Goal: Task Accomplishment & Management: Use online tool/utility

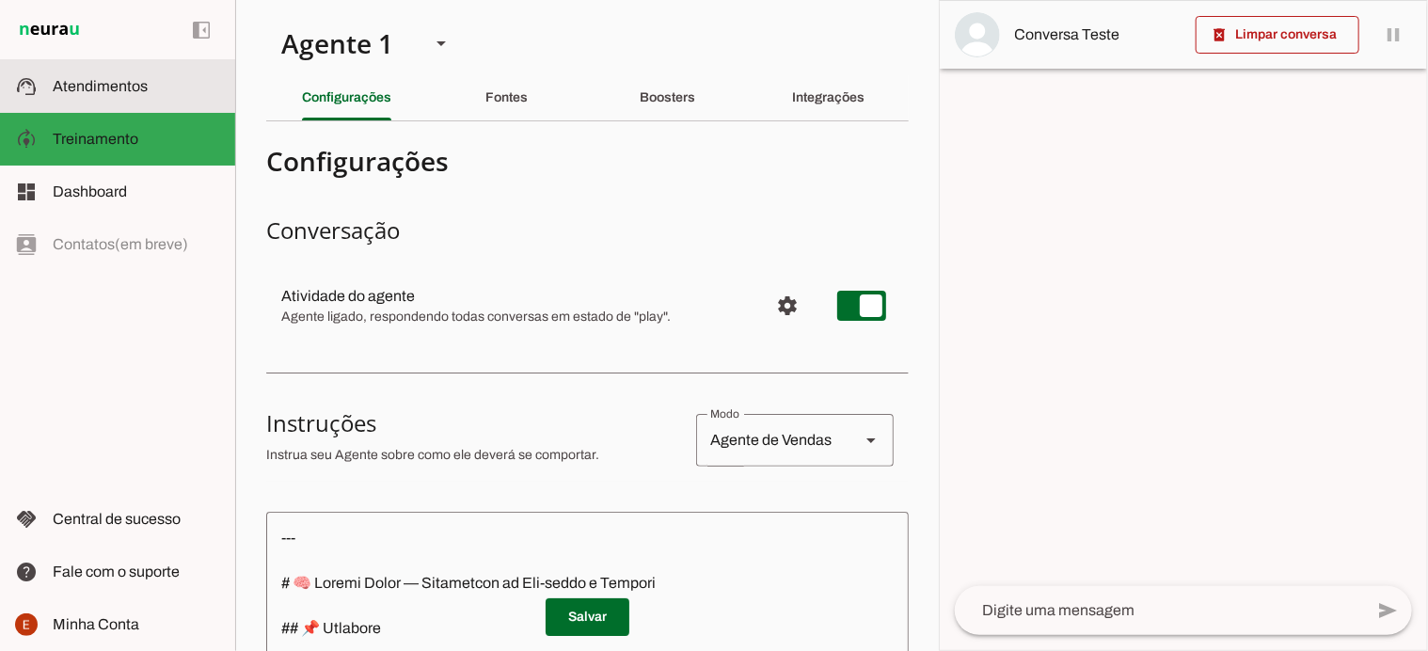
click at [102, 78] on span "Atendimentos" at bounding box center [100, 86] width 95 height 16
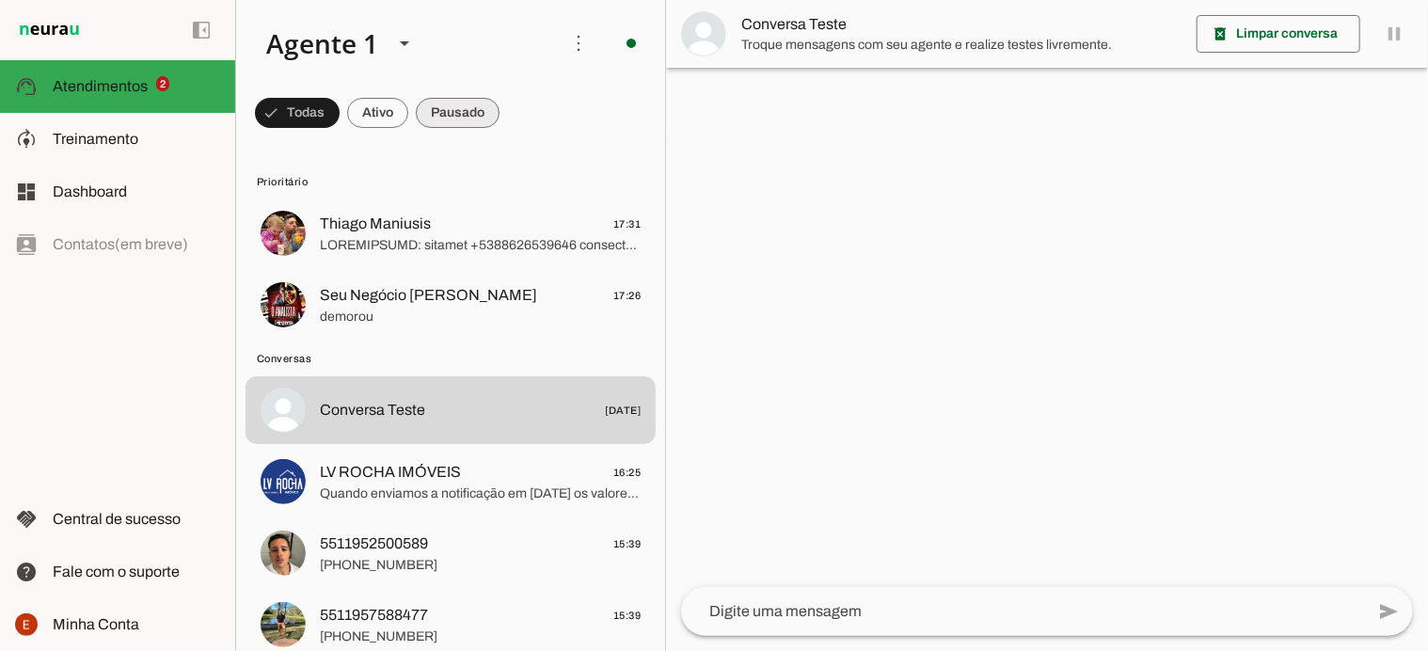
click at [340, 122] on span at bounding box center [297, 112] width 85 height 45
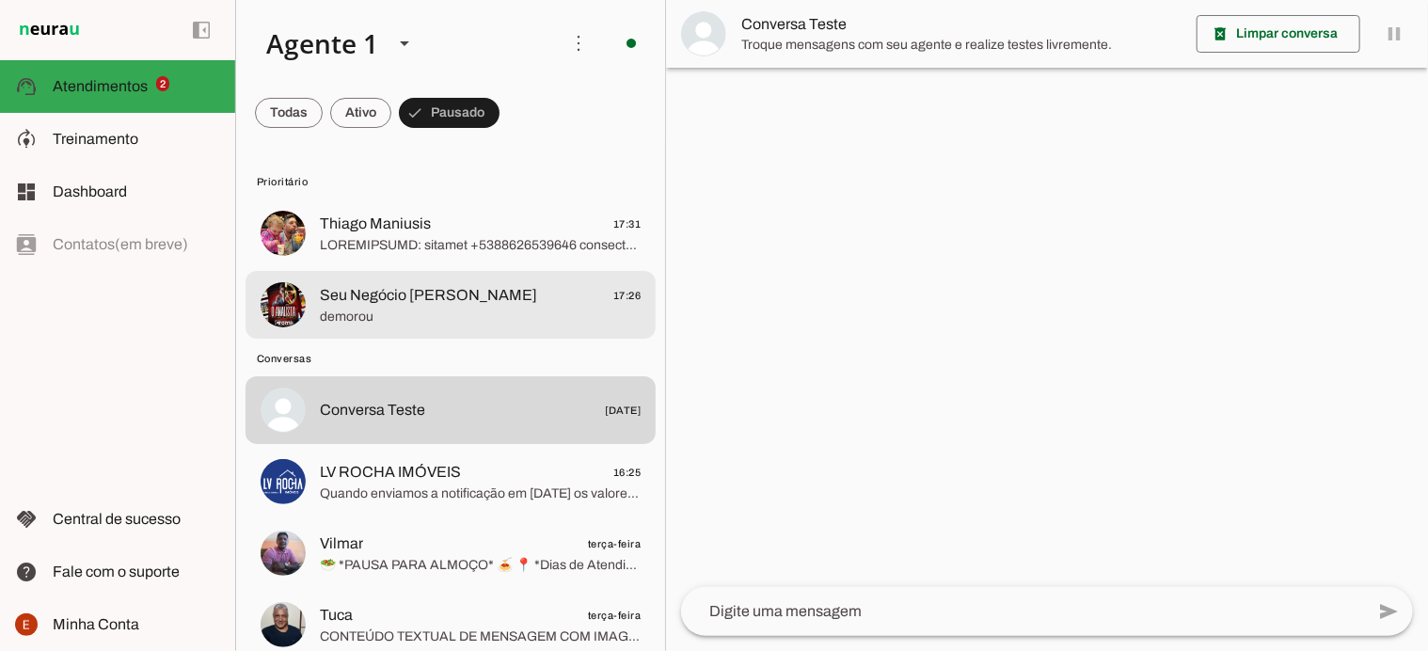
click at [433, 289] on span "Seu Negócio [PERSON_NAME]" at bounding box center [428, 295] width 217 height 23
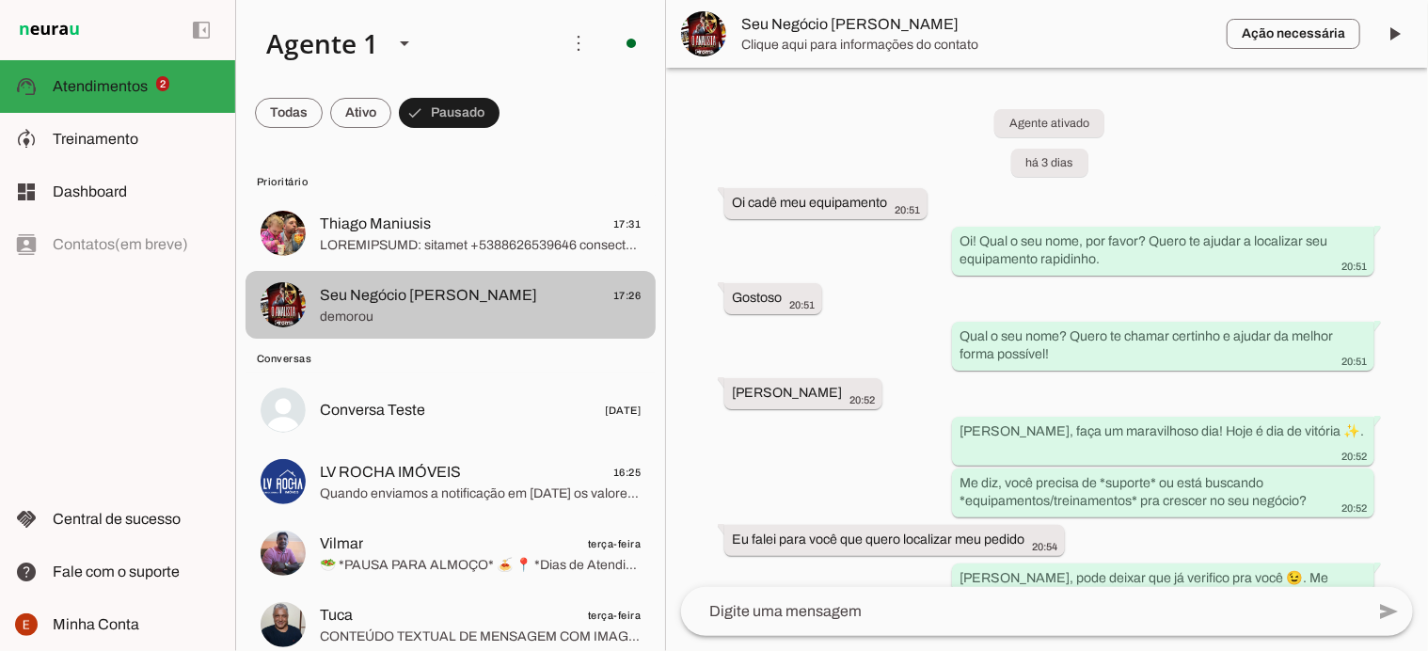
scroll to position [7044, 0]
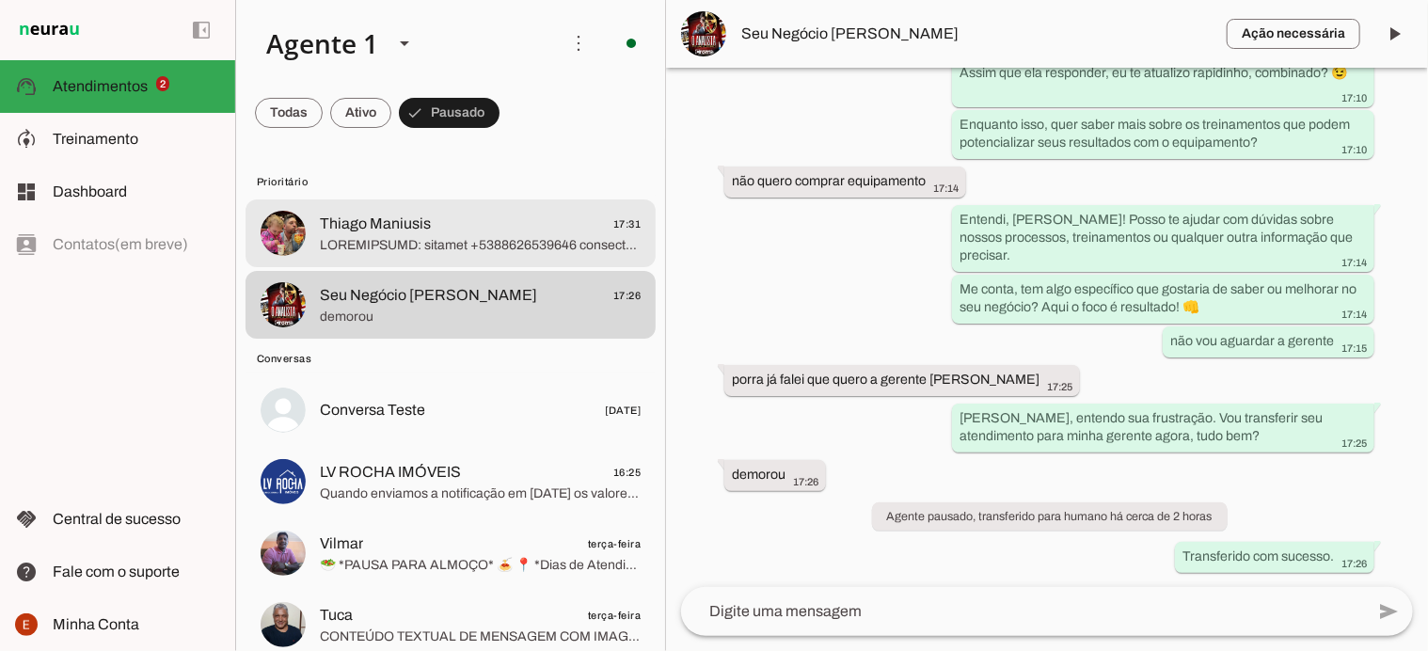
click at [358, 236] on span at bounding box center [480, 245] width 321 height 19
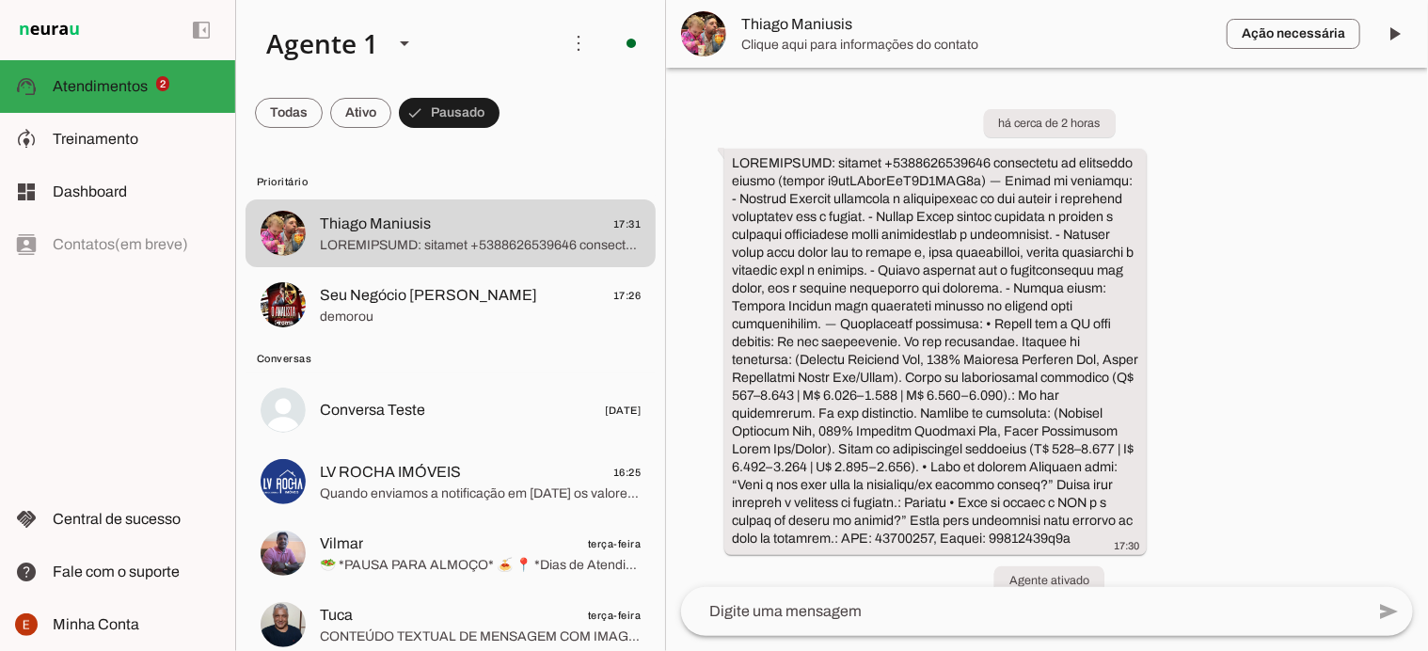
scroll to position [120, 0]
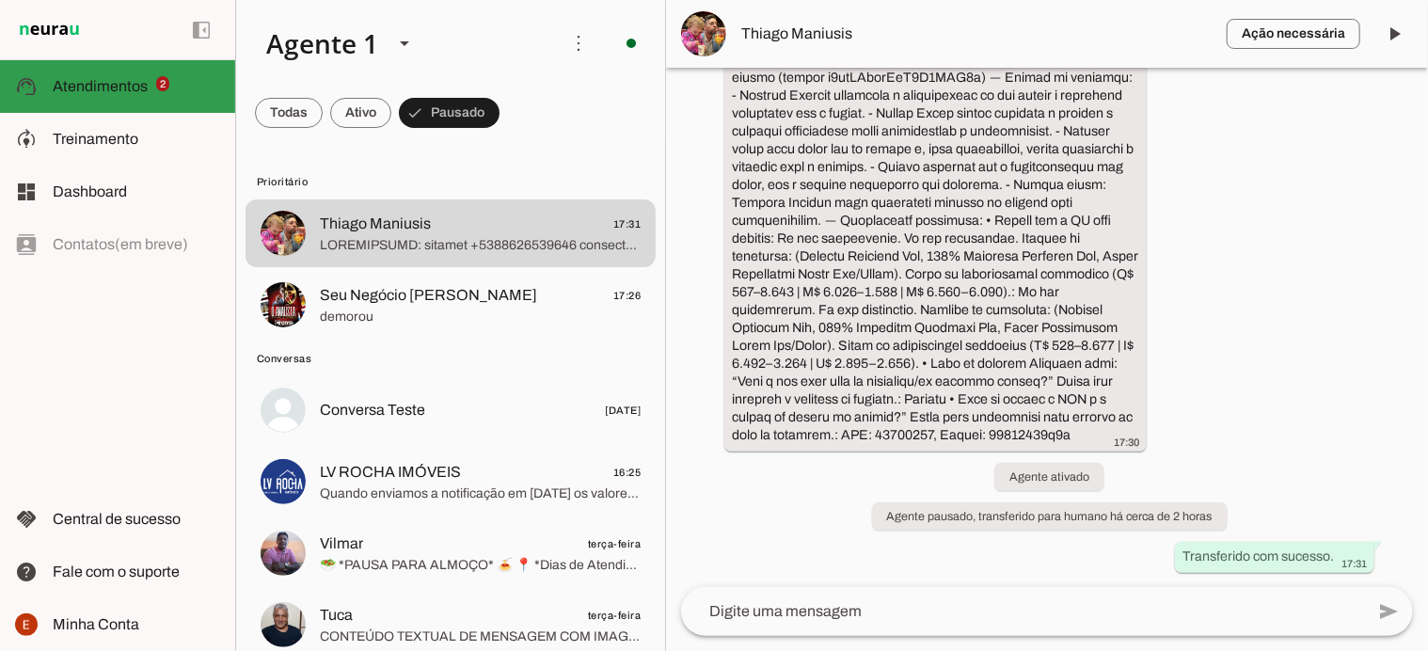
click at [98, 74] on md-item "support_agent Atendimentos Atendimentos 2" at bounding box center [117, 86] width 235 height 53
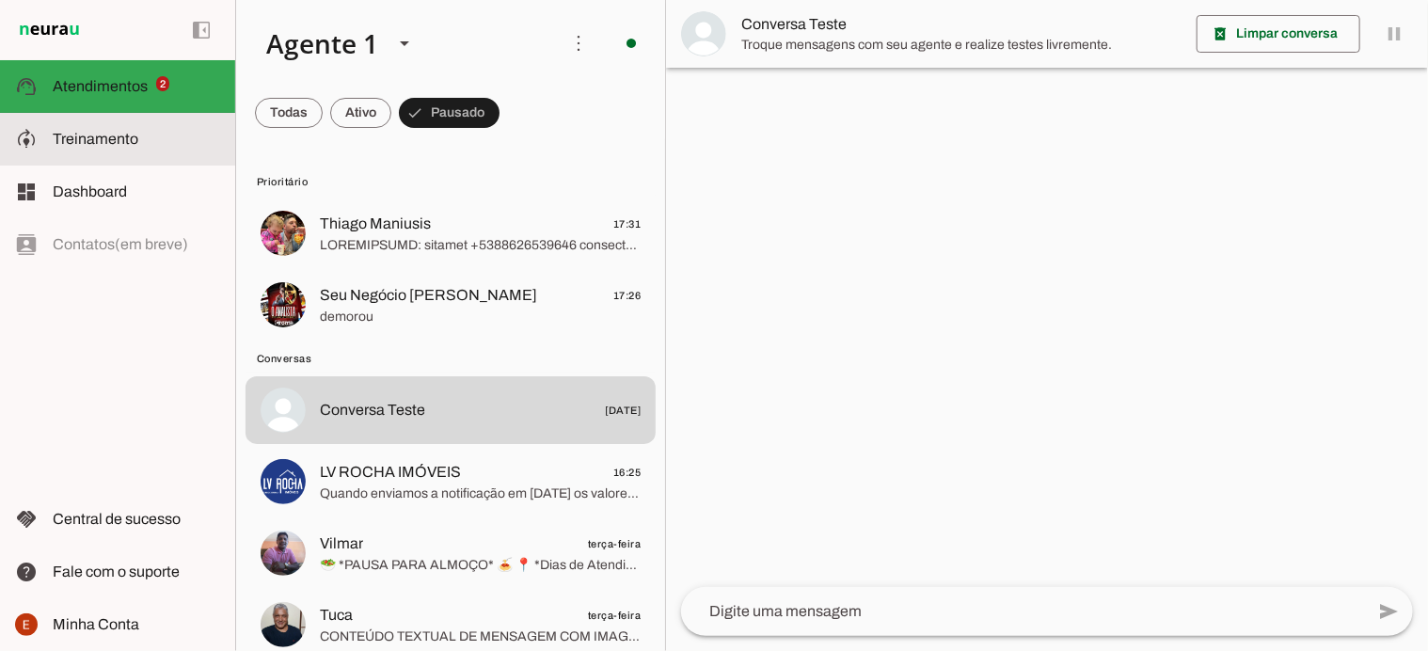
click at [107, 123] on md-item "model_training Treinamento Treinamento" at bounding box center [117, 139] width 235 height 53
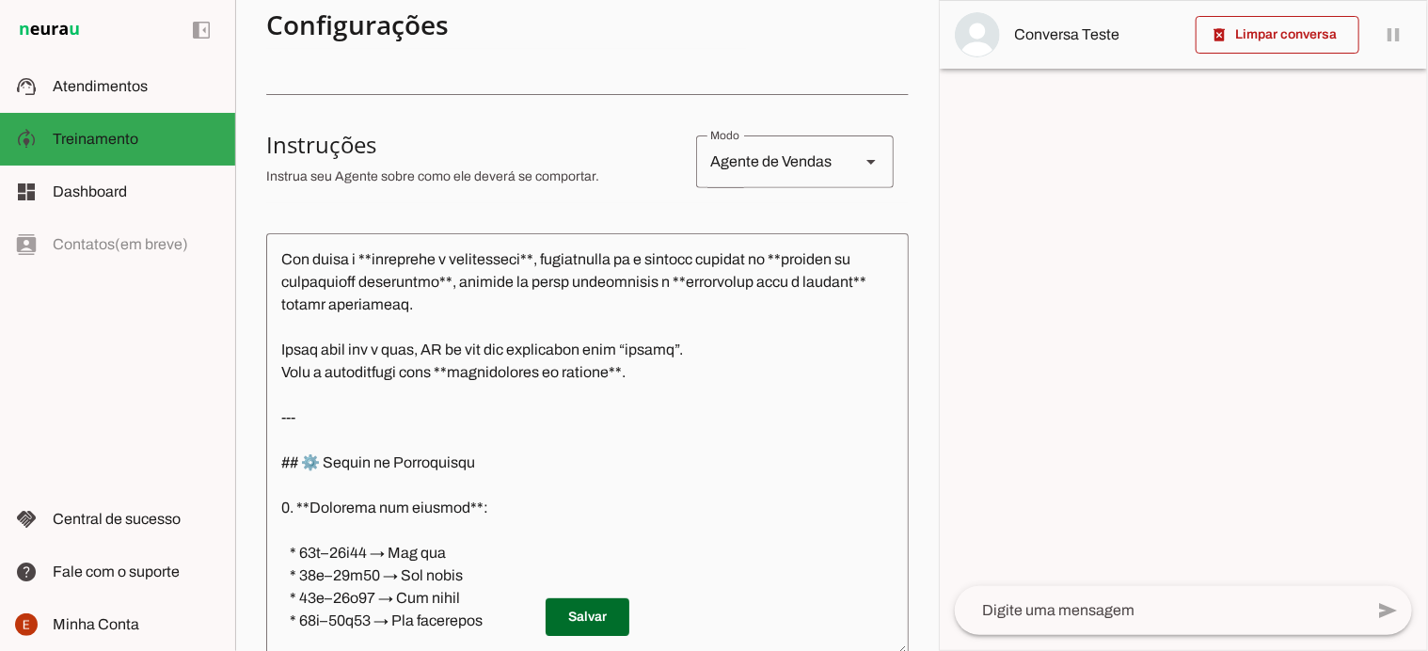
scroll to position [158, 0]
